Goal: Register for event/course

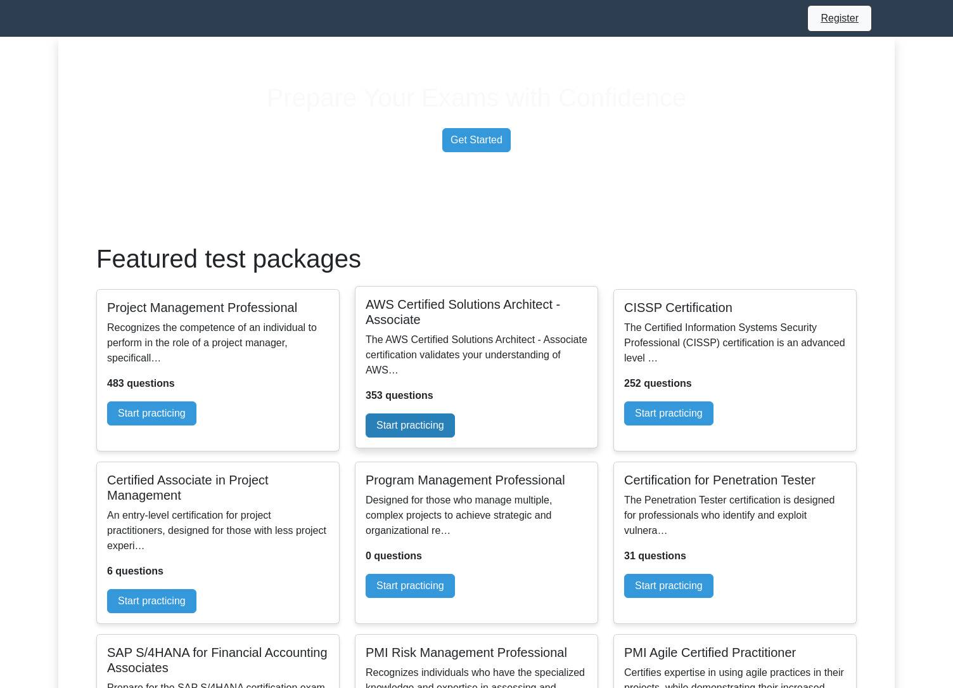
click at [455, 437] on link "Start practicing" at bounding box center [410, 425] width 89 height 24
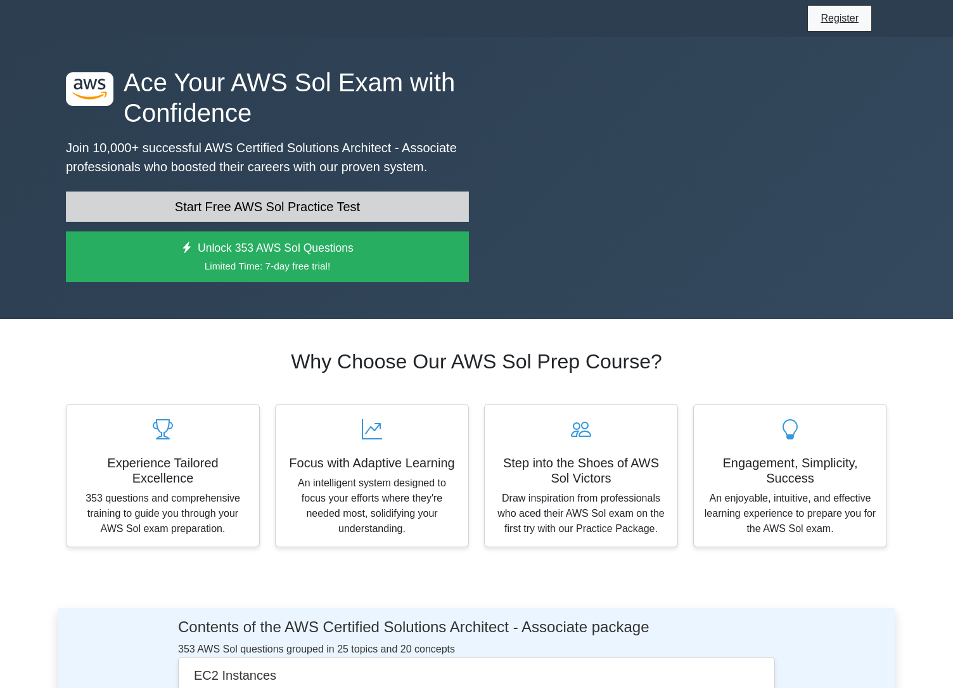
click at [347, 222] on link "Start Free AWS Sol Practice Test" at bounding box center [267, 206] width 403 height 30
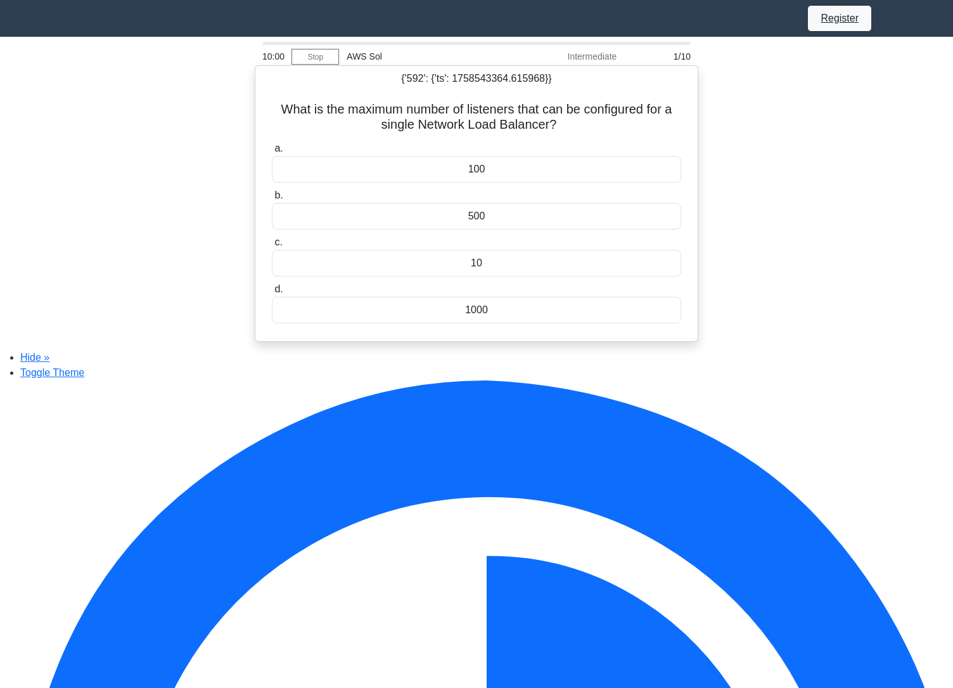
click at [431, 183] on div "100" at bounding box center [476, 169] width 409 height 27
click at [272, 153] on input "a. 100" at bounding box center [272, 148] width 0 height 8
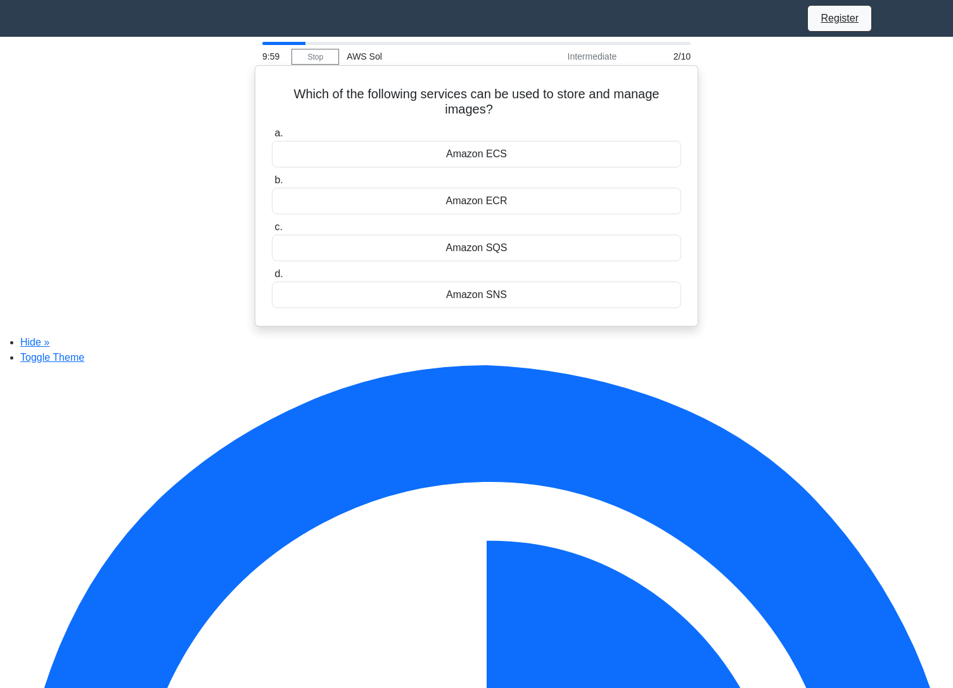
click at [449, 167] on div "Amazon ECS" at bounding box center [476, 154] width 409 height 27
click at [272, 138] on input "a. Amazon ECS" at bounding box center [272, 133] width 0 height 8
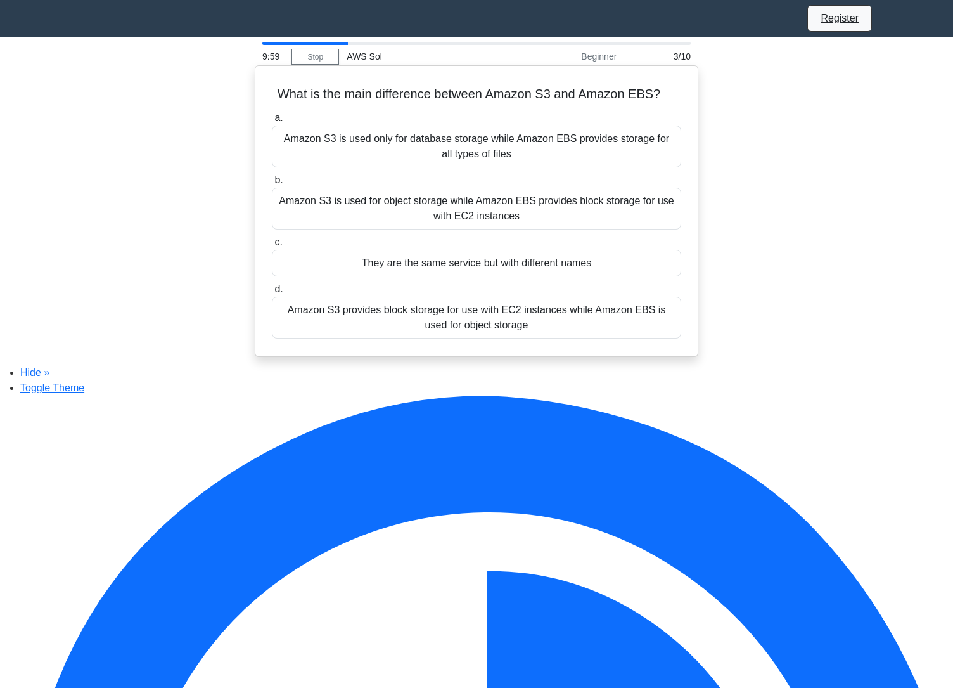
click at [457, 164] on div "Amazon S3 is used only for database storage while Amazon EBS provides storage f…" at bounding box center [476, 146] width 409 height 42
click at [272, 122] on input "a. Amazon S3 is used only for database storage while Amazon EBS provides storag…" at bounding box center [272, 118] width 0 height 8
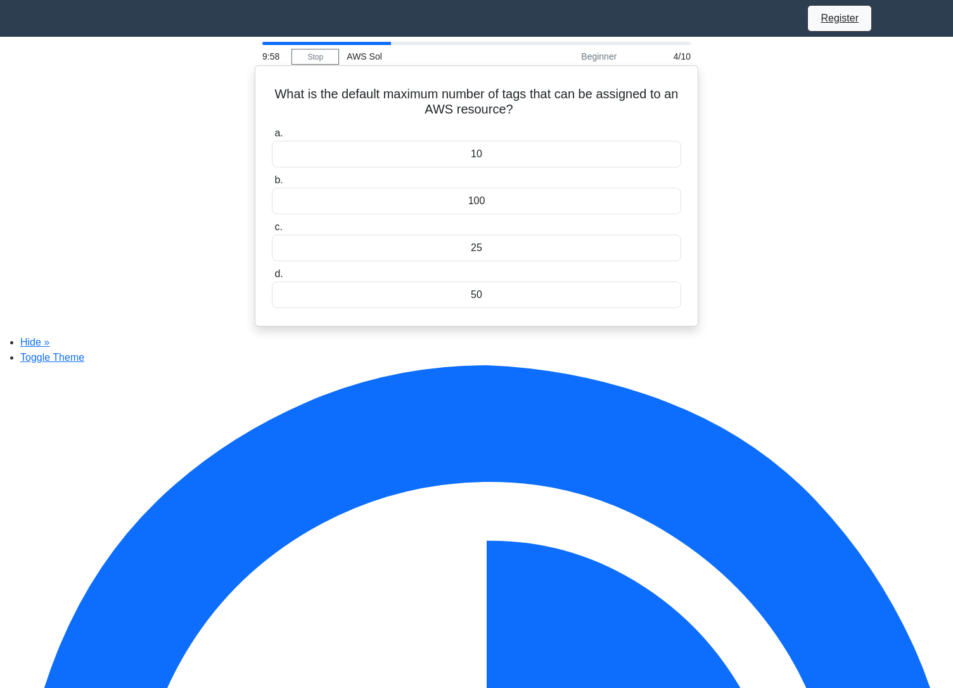
click at [461, 158] on div "10" at bounding box center [476, 154] width 409 height 27
click at [272, 138] on input "a. 10" at bounding box center [272, 133] width 0 height 8
click at [461, 158] on div "ECS" at bounding box center [476, 157] width 409 height 27
click at [272, 141] on input "a. ECS" at bounding box center [272, 136] width 0 height 8
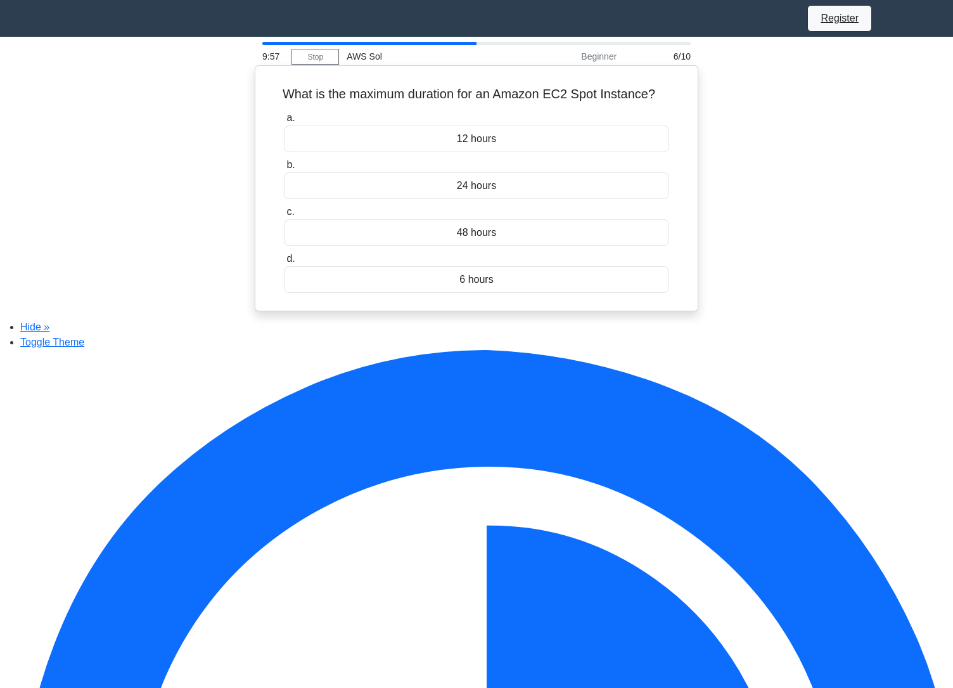
click at [461, 152] on div "12 hours" at bounding box center [476, 138] width 385 height 27
click at [284, 122] on input "a. 12 hours" at bounding box center [284, 118] width 0 height 8
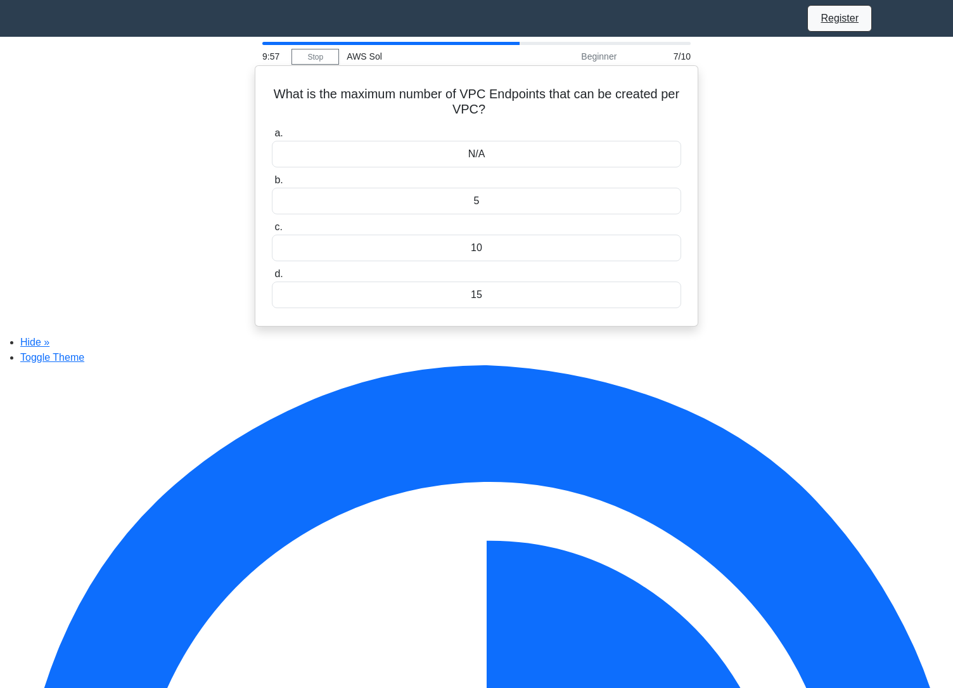
click at [469, 147] on div "N/A" at bounding box center [476, 154] width 409 height 27
click at [272, 138] on input "a. N/A" at bounding box center [272, 133] width 0 height 8
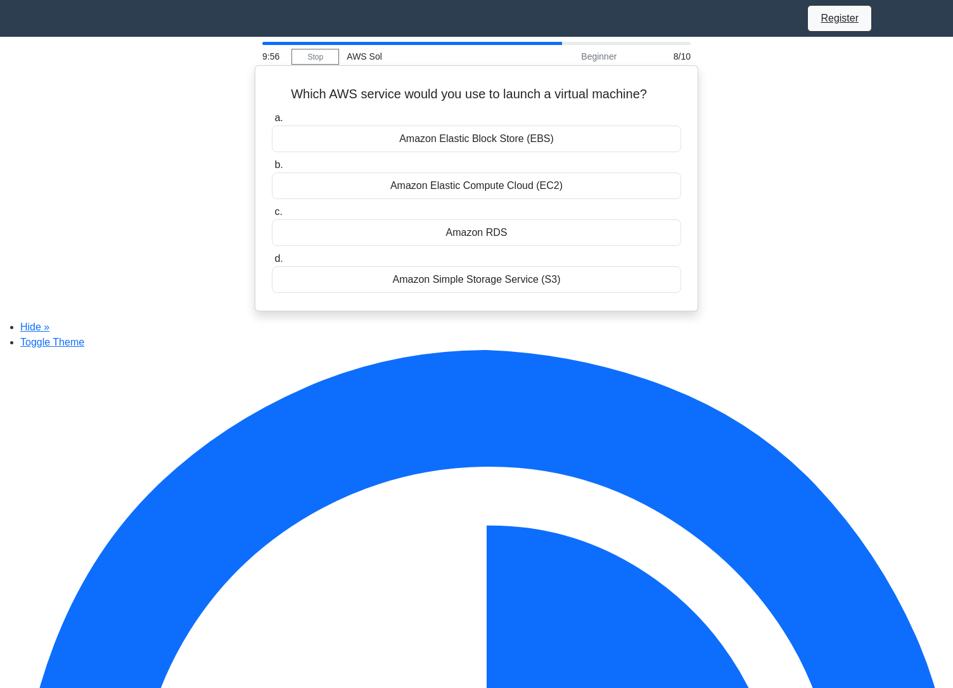
click at [473, 139] on div "Amazon Elastic Block Store (EBS)" at bounding box center [476, 138] width 409 height 27
click at [272, 122] on input "a. Amazon Elastic Block Store (EBS)" at bounding box center [272, 118] width 0 height 8
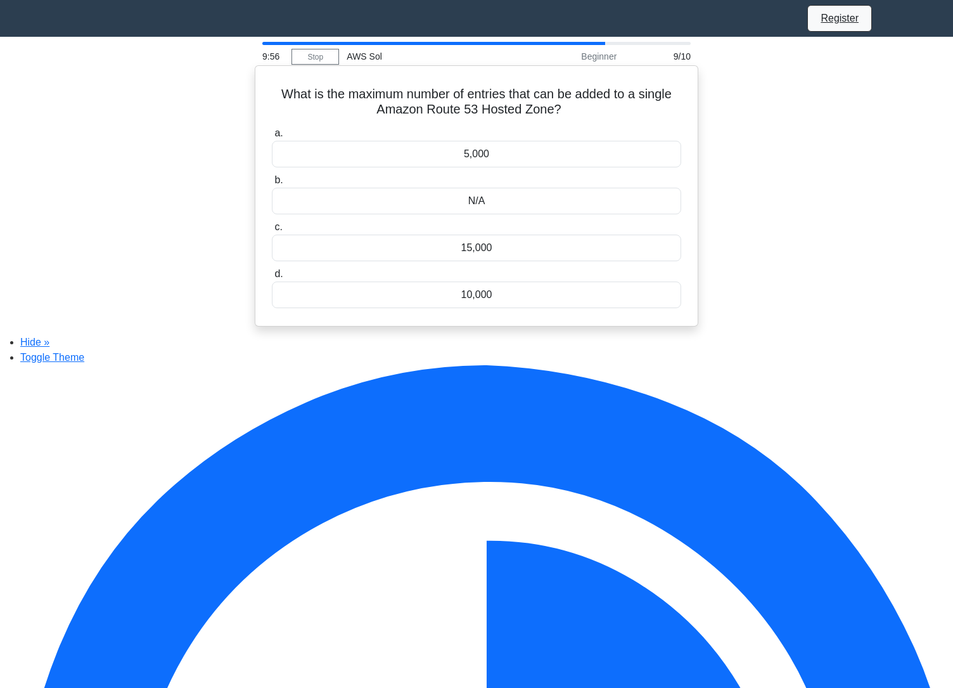
click at [478, 139] on label "a. 5,000" at bounding box center [476, 146] width 409 height 42
click at [272, 138] on input "a. 5,000" at bounding box center [272, 133] width 0 height 8
click at [480, 153] on div "5" at bounding box center [476, 154] width 409 height 27
click at [272, 138] on input "a. 5" at bounding box center [272, 133] width 0 height 8
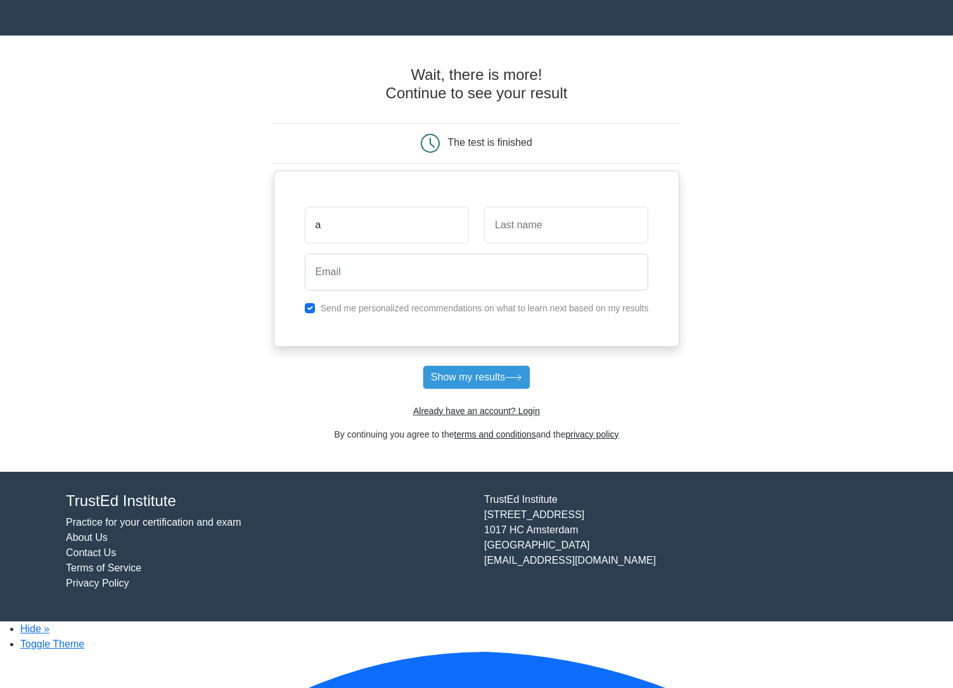
type input "a"
click at [472, 227] on div "a" at bounding box center [386, 225] width 179 height 47
click at [528, 227] on input "text" at bounding box center [566, 225] width 164 height 37
type input "a"
click at [391, 283] on input "email" at bounding box center [477, 271] width 344 height 37
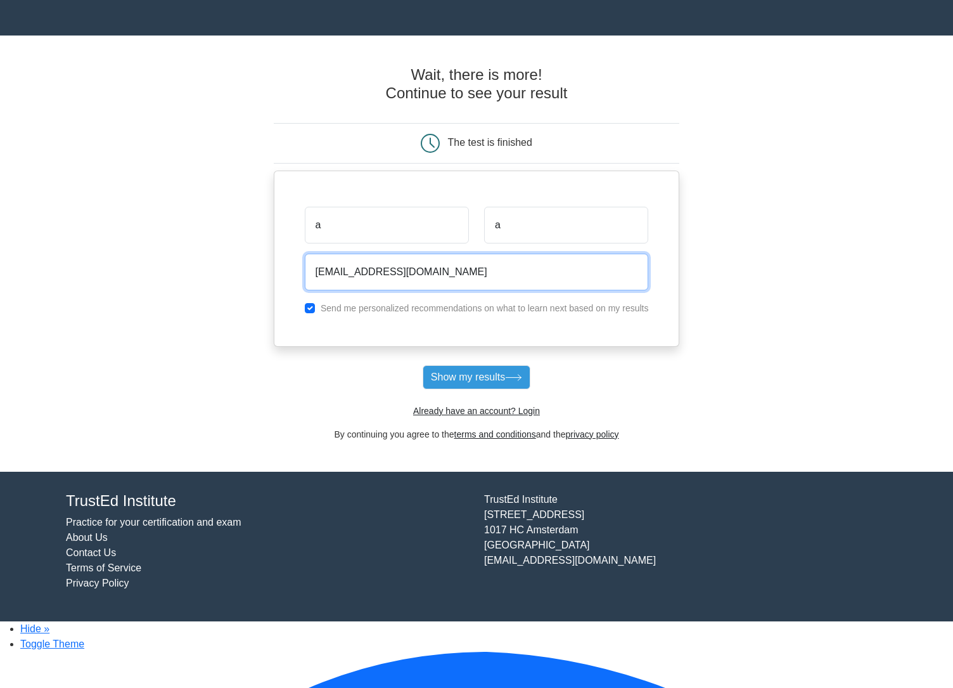
click at [382, 276] on input "jelmer+sdfasf23@woovar.com" at bounding box center [477, 271] width 344 height 37
type input "jelmer+sdfasf23333@woovar.com"
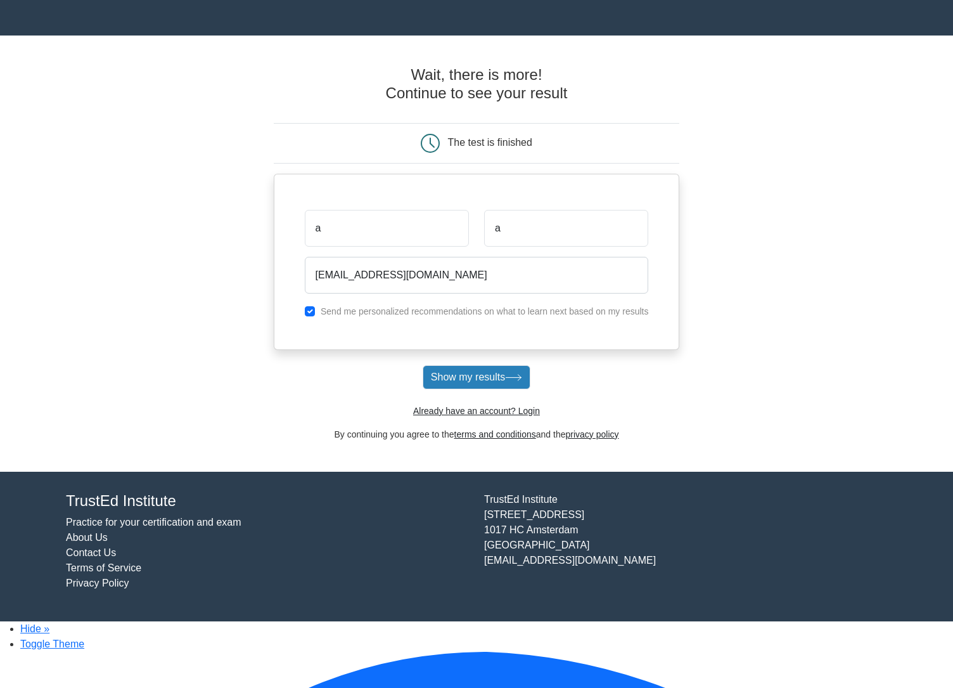
click at [505, 389] on button "Show my results" at bounding box center [477, 377] width 108 height 24
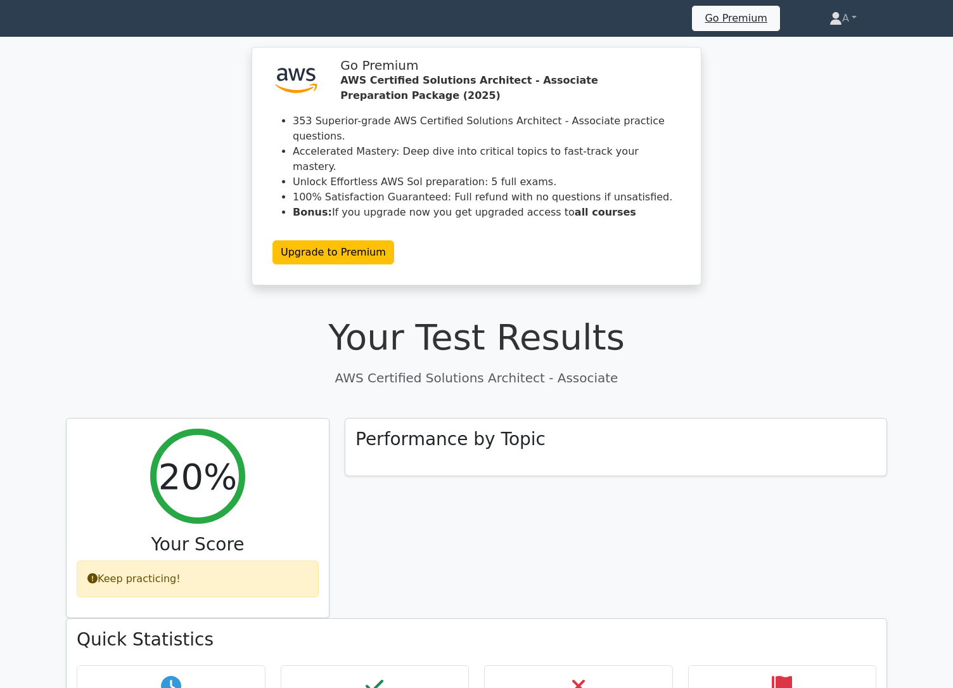
click at [66, 20] on icon at bounding box center [66, 20] width 0 height 0
